Goal: Task Accomplishment & Management: Use online tool/utility

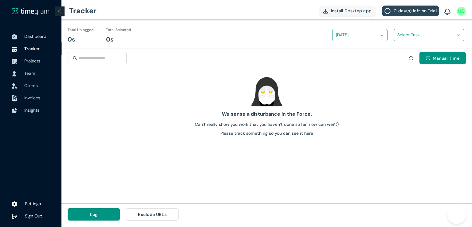
click at [30, 62] on span "Projects" at bounding box center [32, 61] width 16 height 6
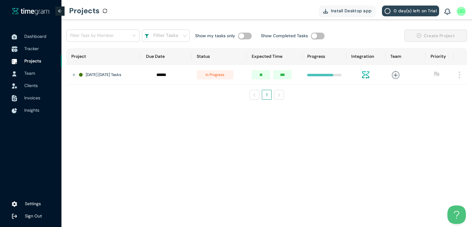
click at [37, 52] on span "Tracker" at bounding box center [40, 48] width 33 height 12
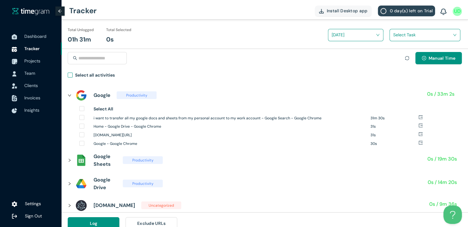
click at [73, 75] on span "Select all activities" at bounding box center [95, 76] width 45 height 9
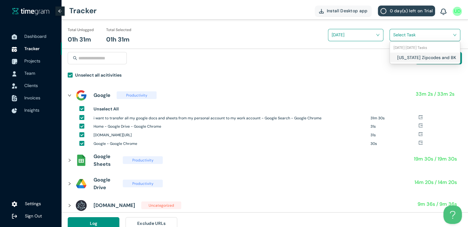
click at [395, 36] on input "search" at bounding box center [422, 34] width 59 height 9
click at [394, 53] on div "[US_STATE] Zipcodes and BK" at bounding box center [425, 58] width 70 height 10
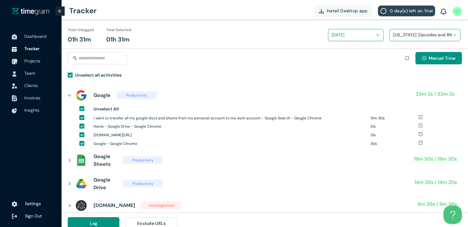
scroll to position [7, 0]
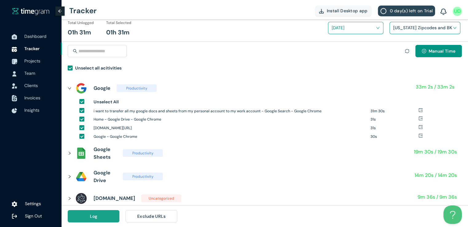
click at [96, 219] on span "Log" at bounding box center [94, 216] width 8 height 7
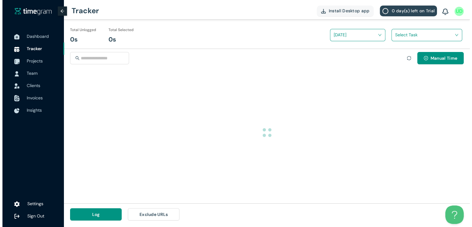
scroll to position [0, 0]
